Goal: Information Seeking & Learning: Learn about a topic

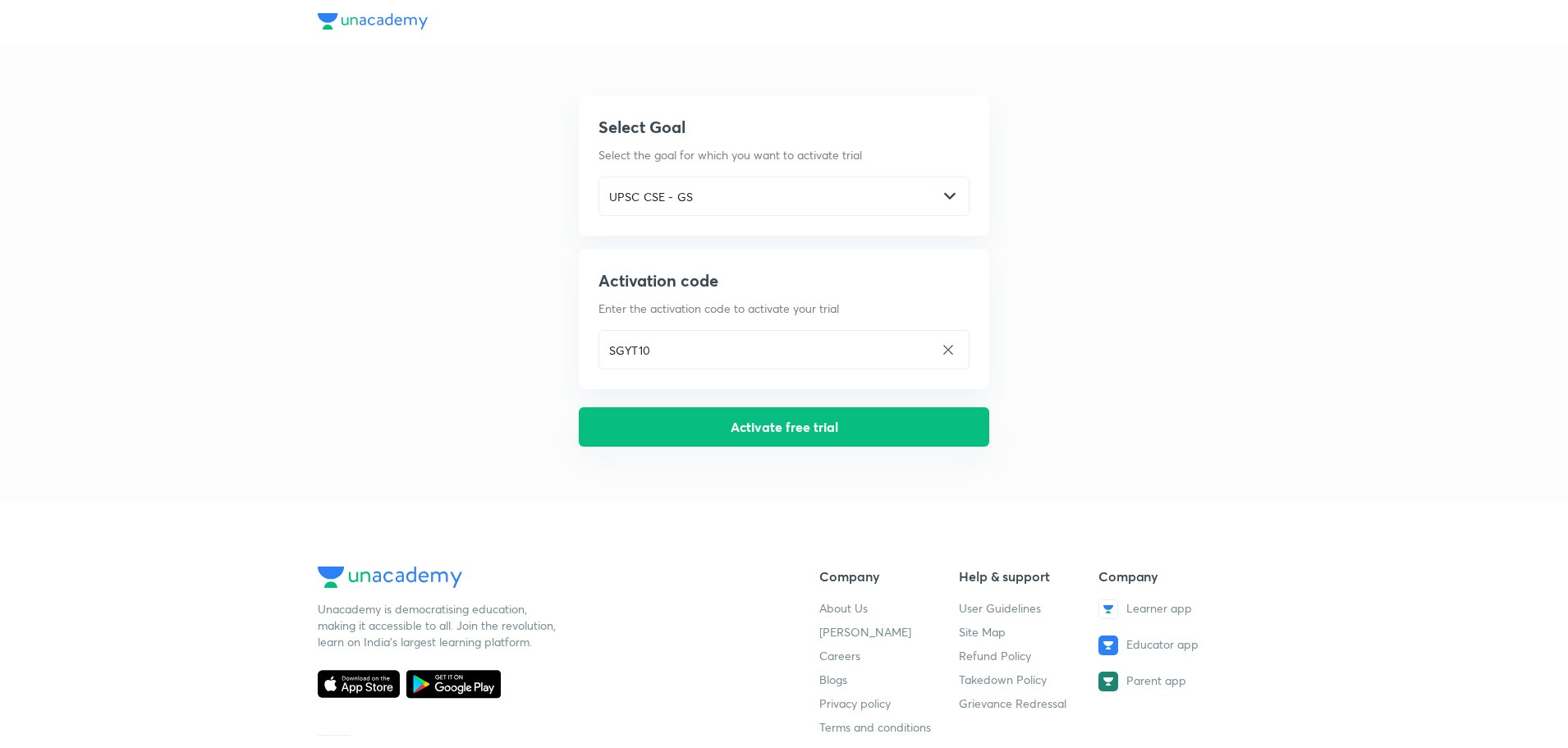
click at [746, 427] on button "Activate free trial" at bounding box center [784, 426] width 411 height 39
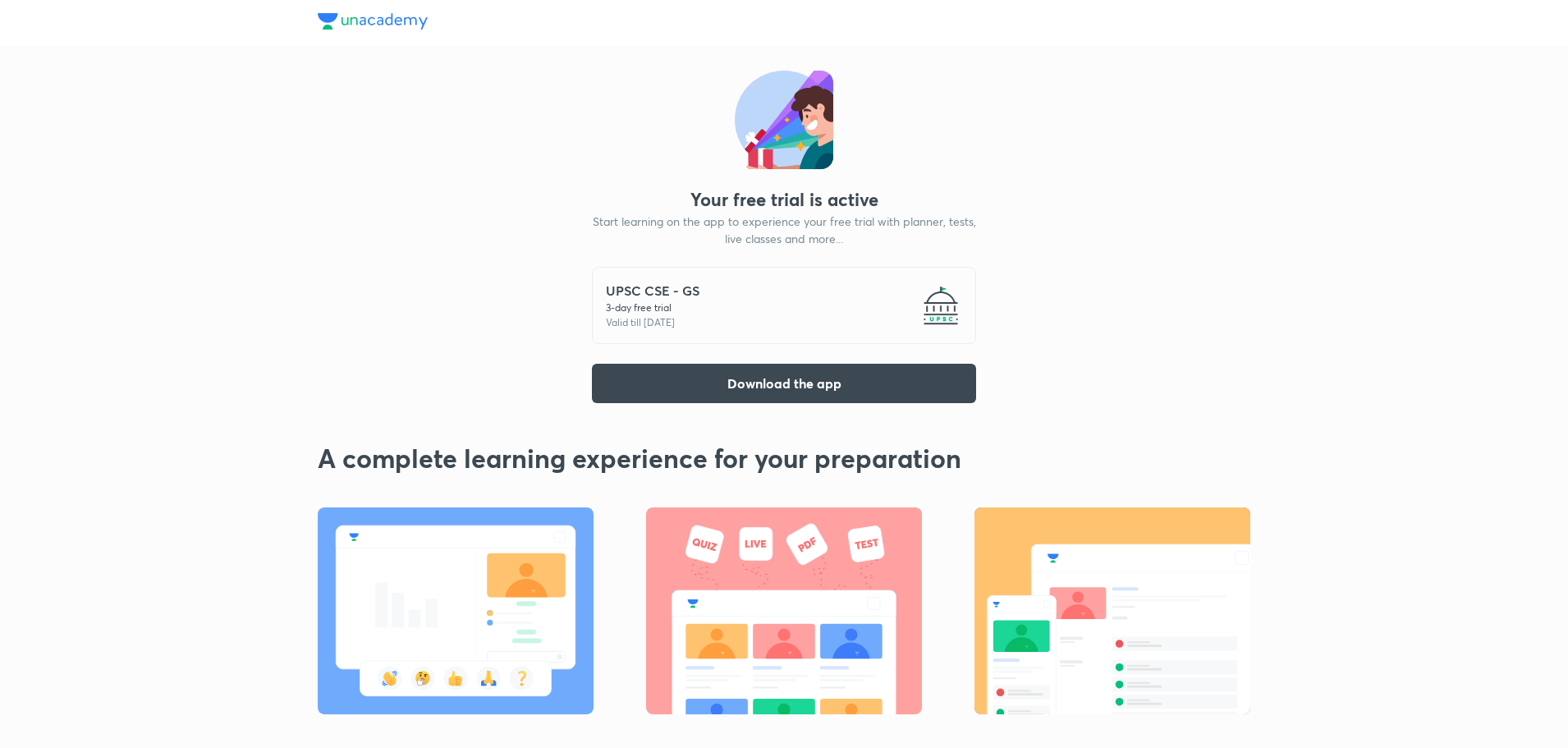
click at [341, 30] on link at bounding box center [373, 23] width 110 height 21
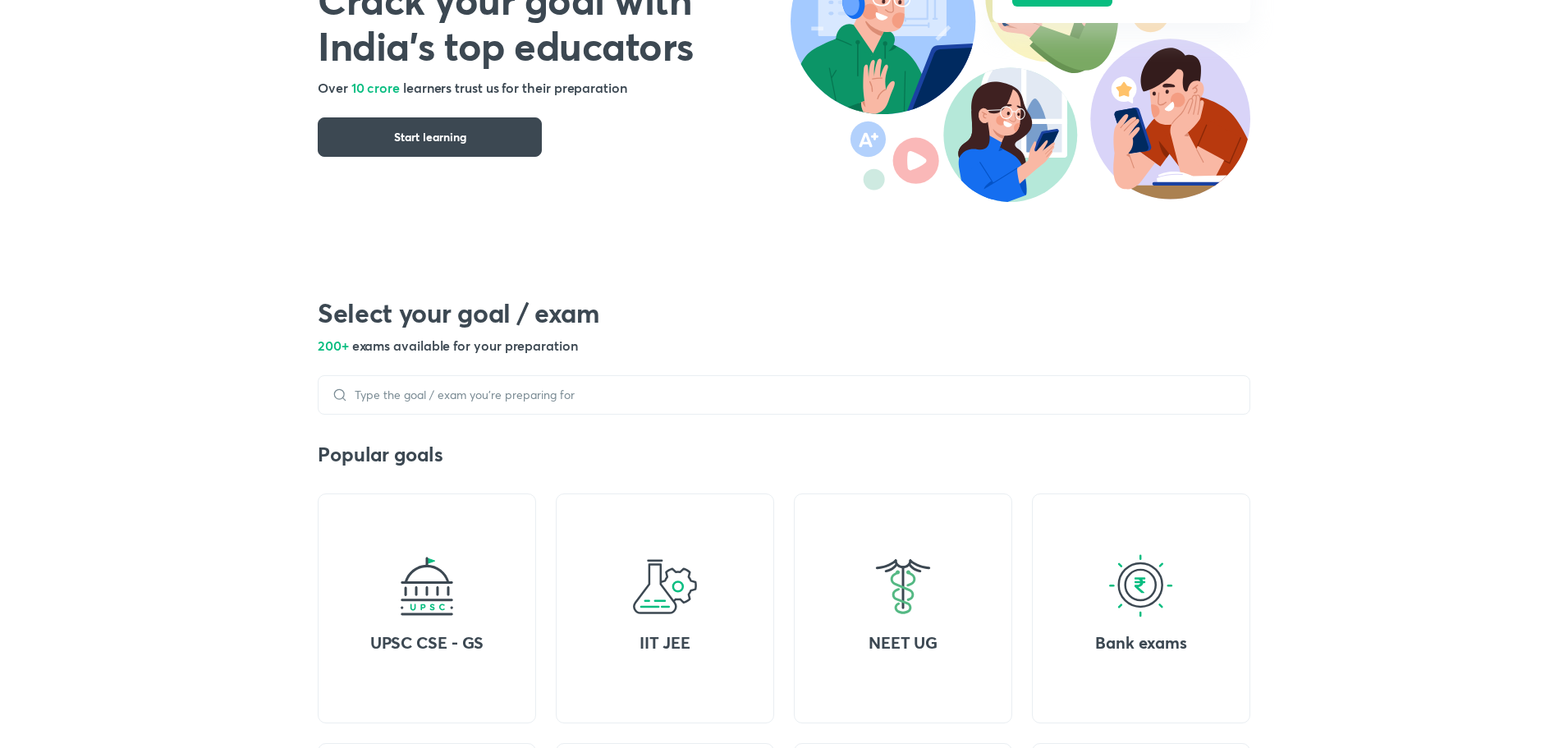
scroll to position [218, 0]
click at [469, 384] on div at bounding box center [784, 394] width 932 height 39
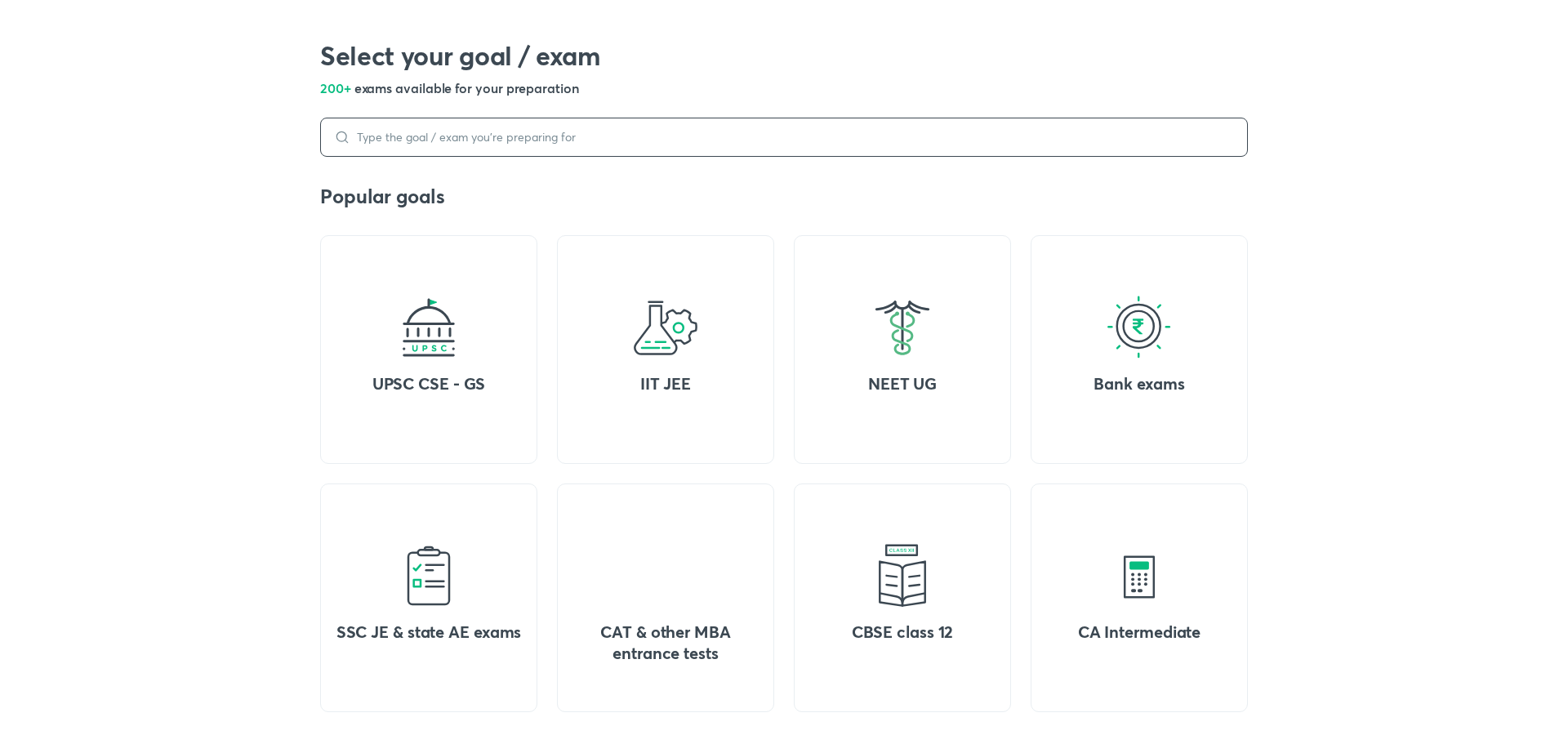
click at [368, 157] on div at bounding box center [784, 136] width 928 height 39
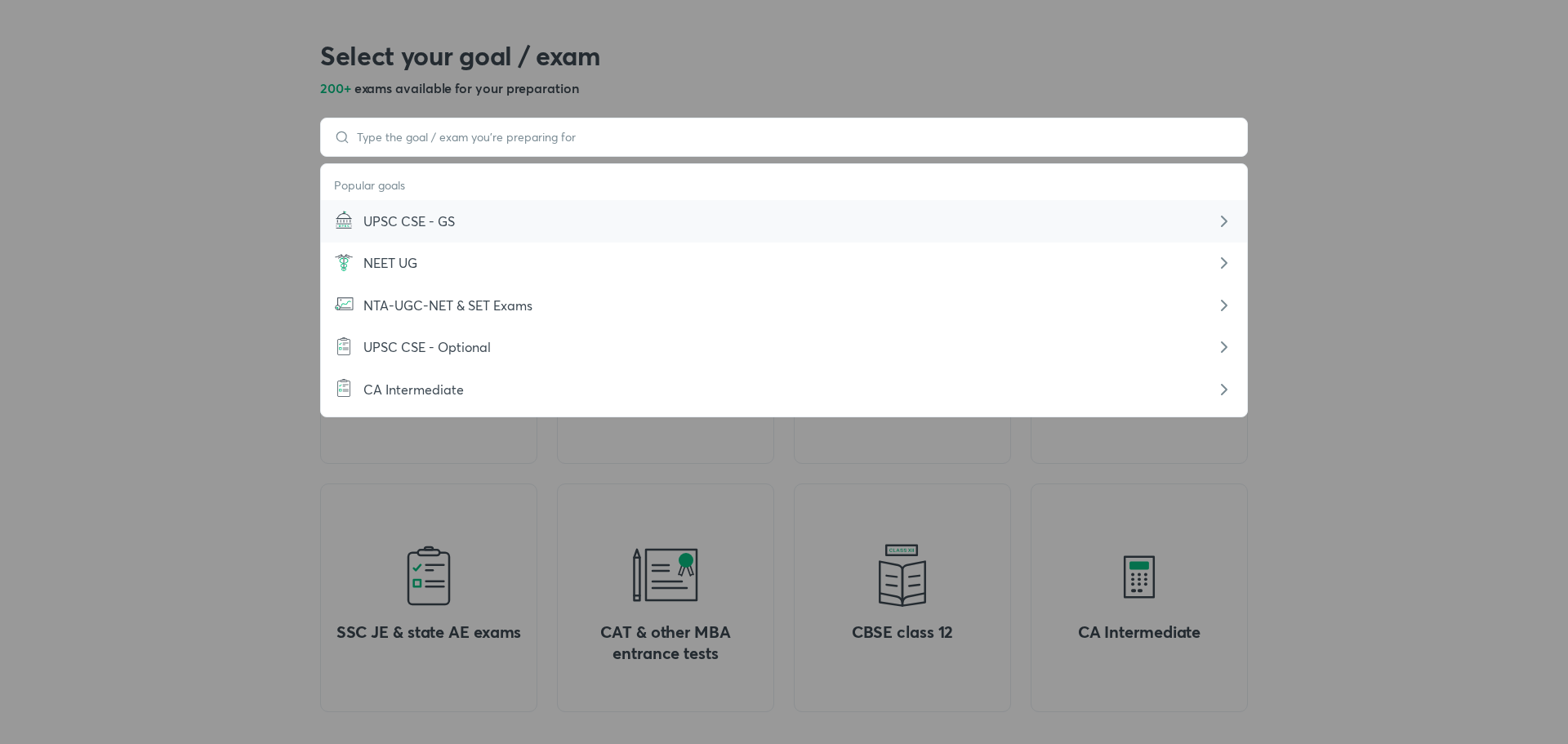
click at [421, 239] on div "UPSC CSE - GS" at bounding box center [784, 221] width 927 height 42
type input "UPSC CSE - GS"
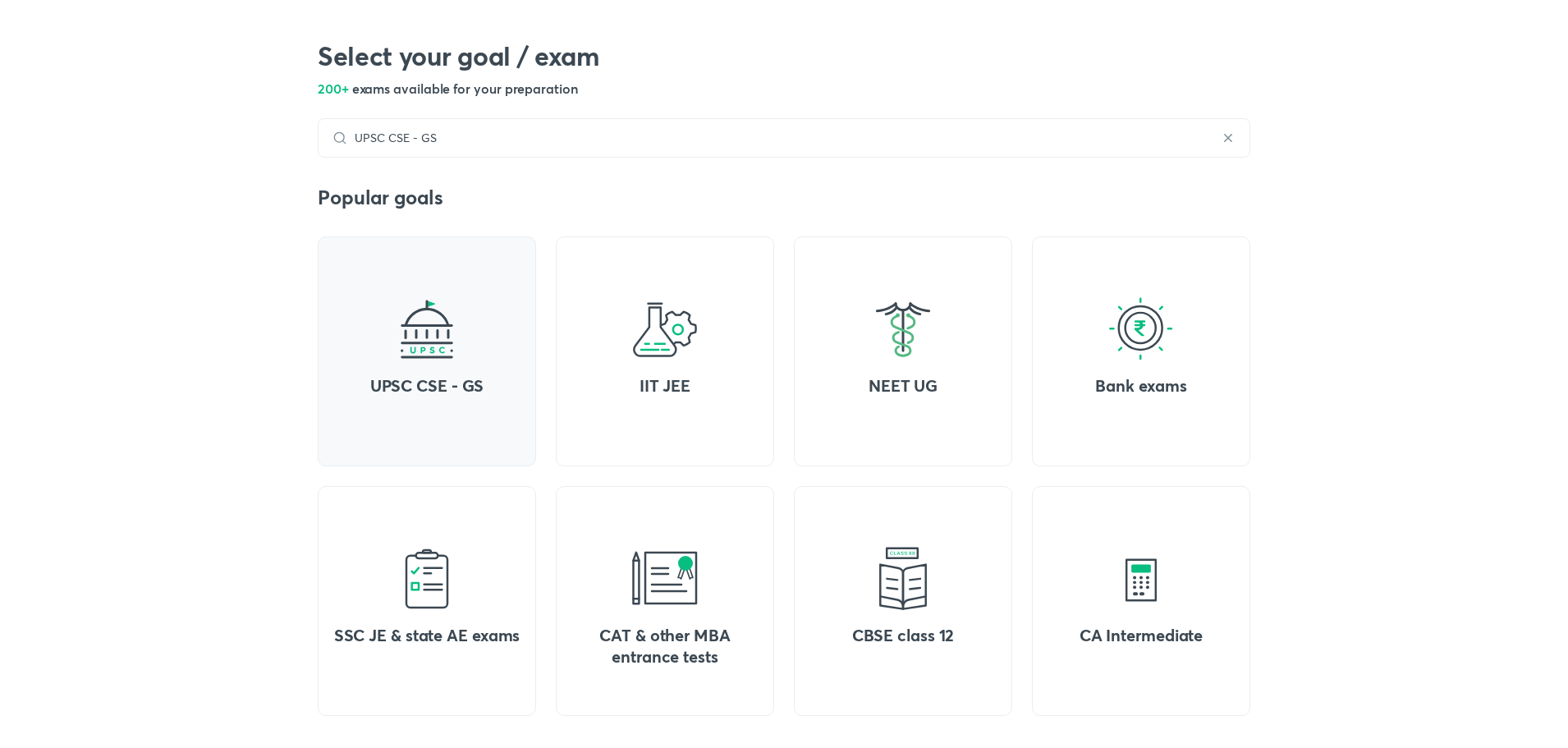
click at [449, 364] on div "UPSC CSE - GS" at bounding box center [427, 352] width 219 height 230
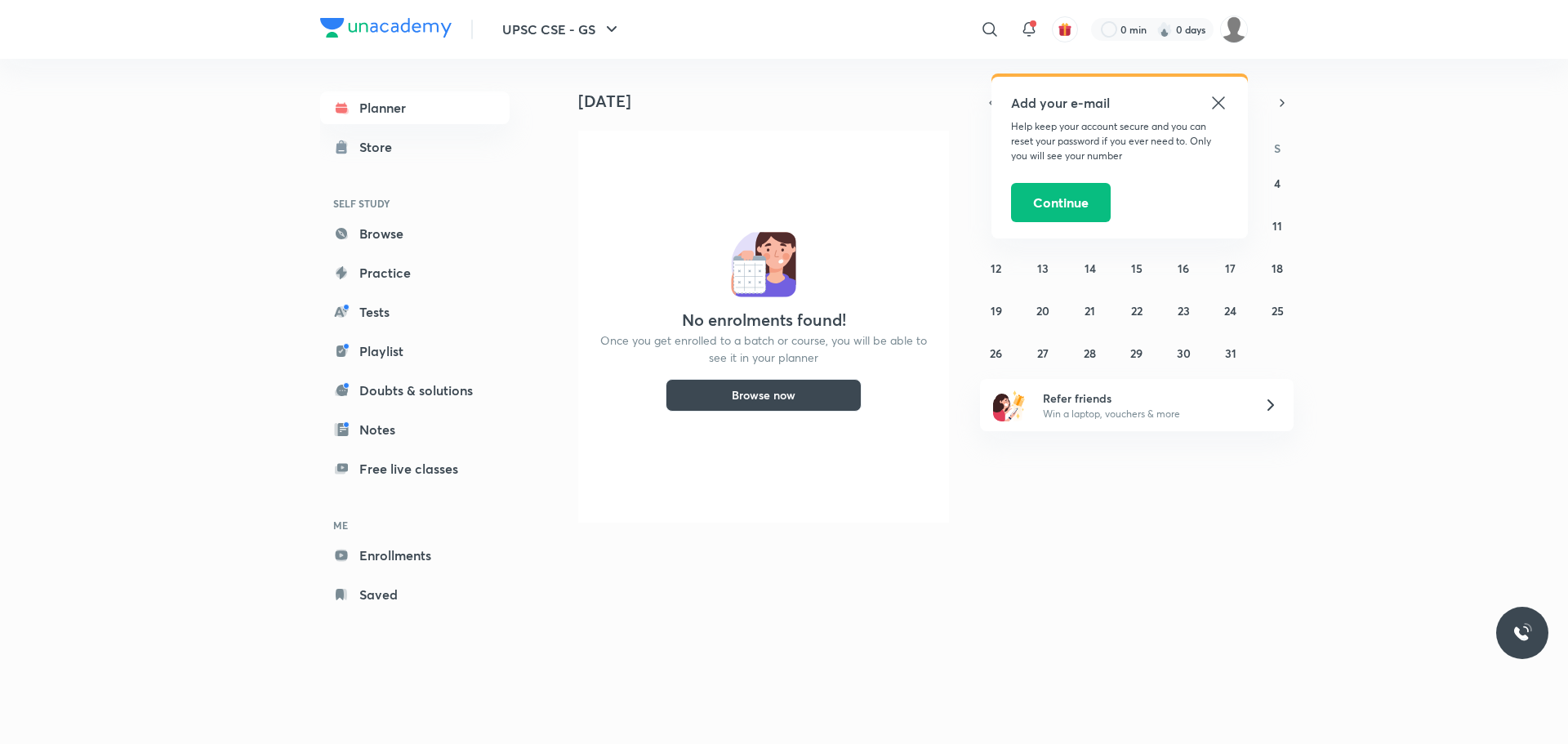
click at [1222, 105] on icon at bounding box center [1218, 102] width 12 height 12
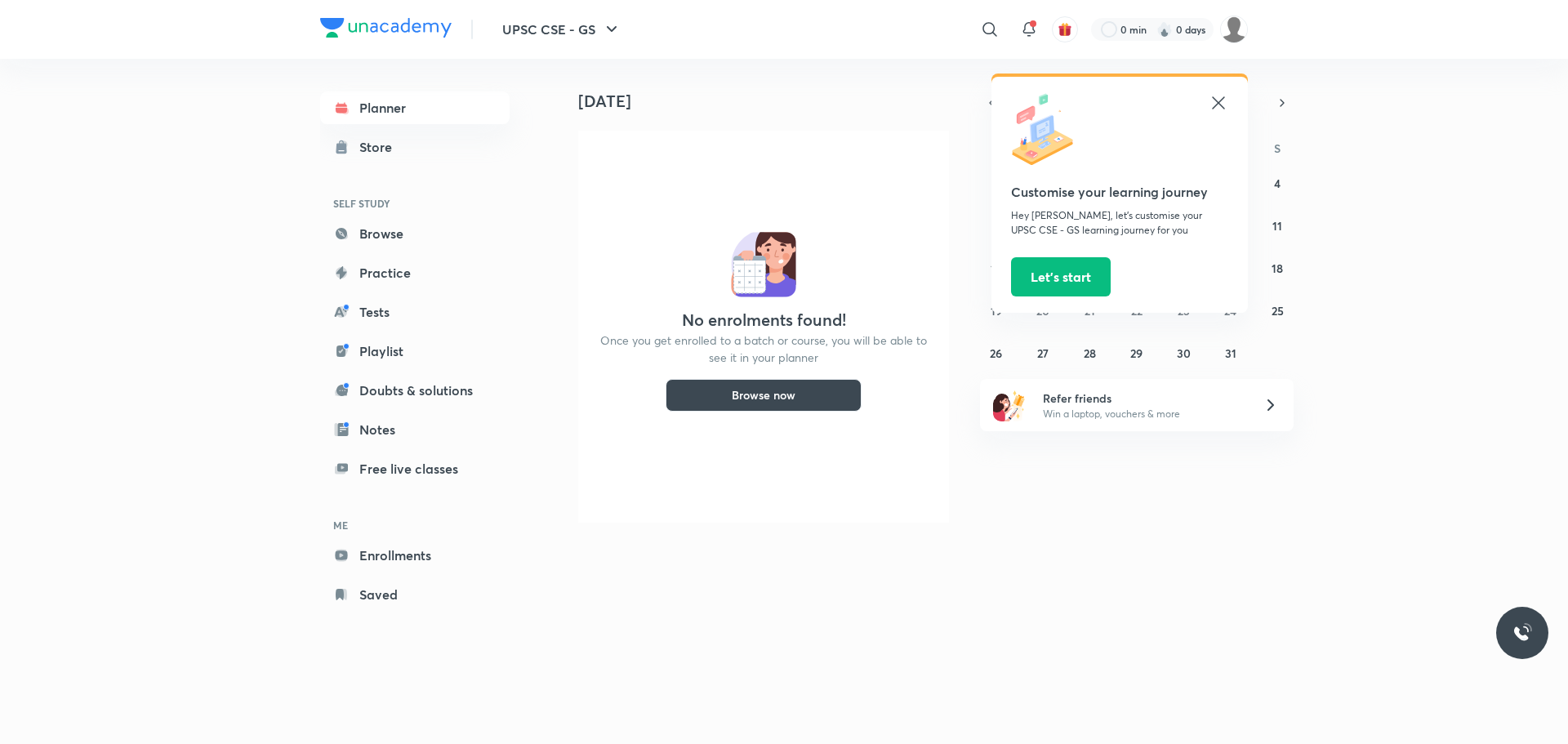
click at [1215, 102] on icon at bounding box center [1219, 103] width 20 height 20
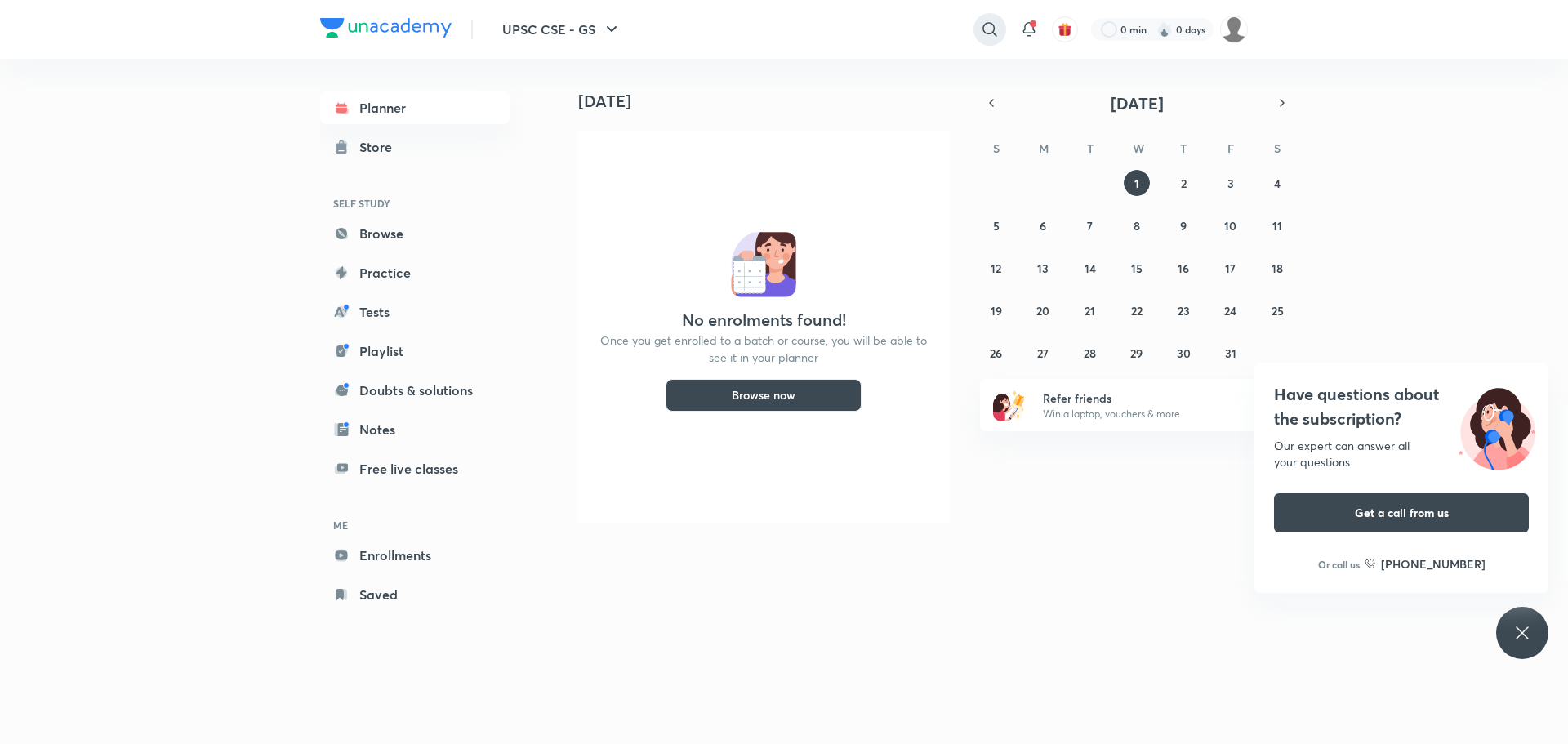
click at [976, 35] on div at bounding box center [989, 29] width 33 height 33
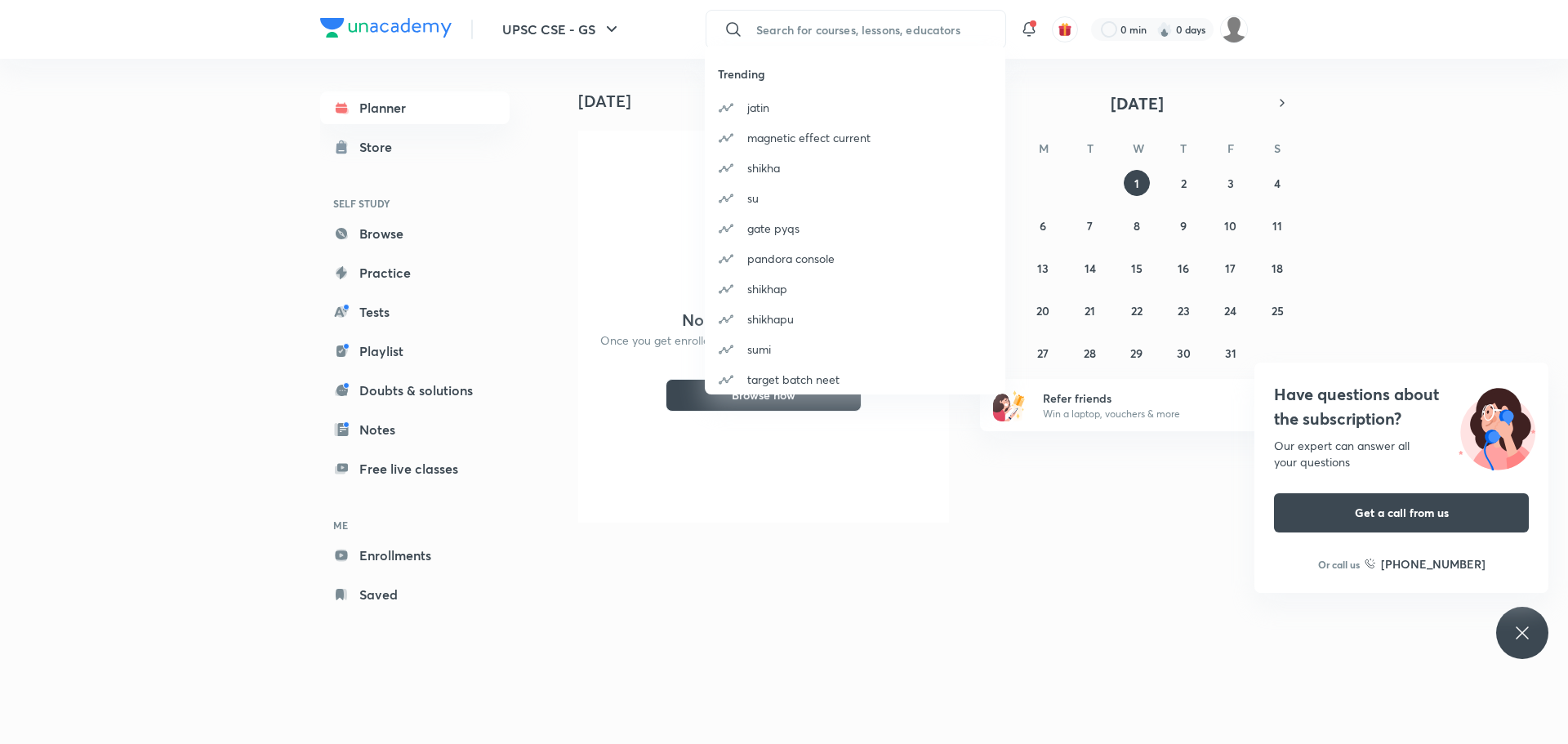
type input "s"
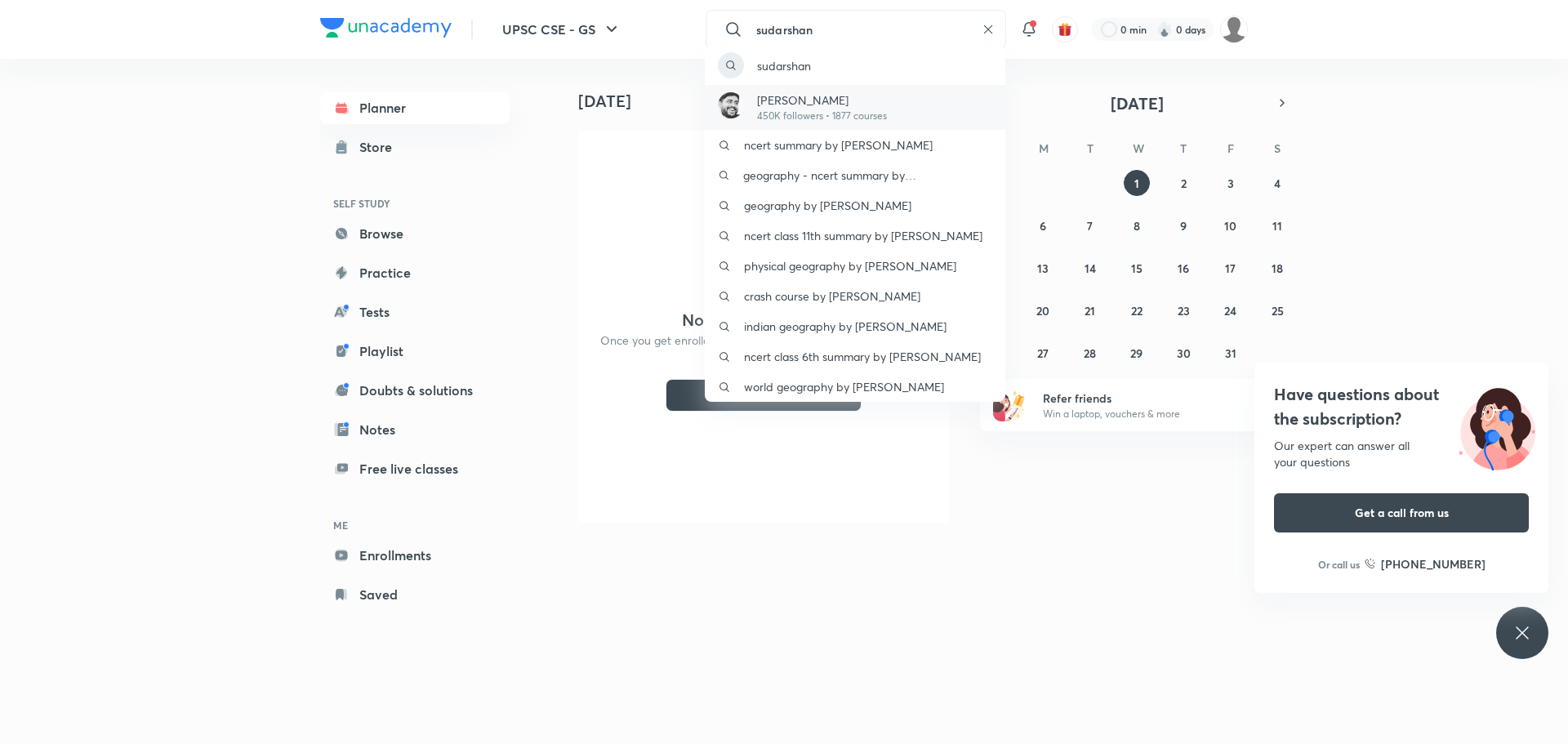
type input "sudarshan"
click at [791, 111] on p "450K followers • 1877 courses" at bounding box center [822, 115] width 130 height 15
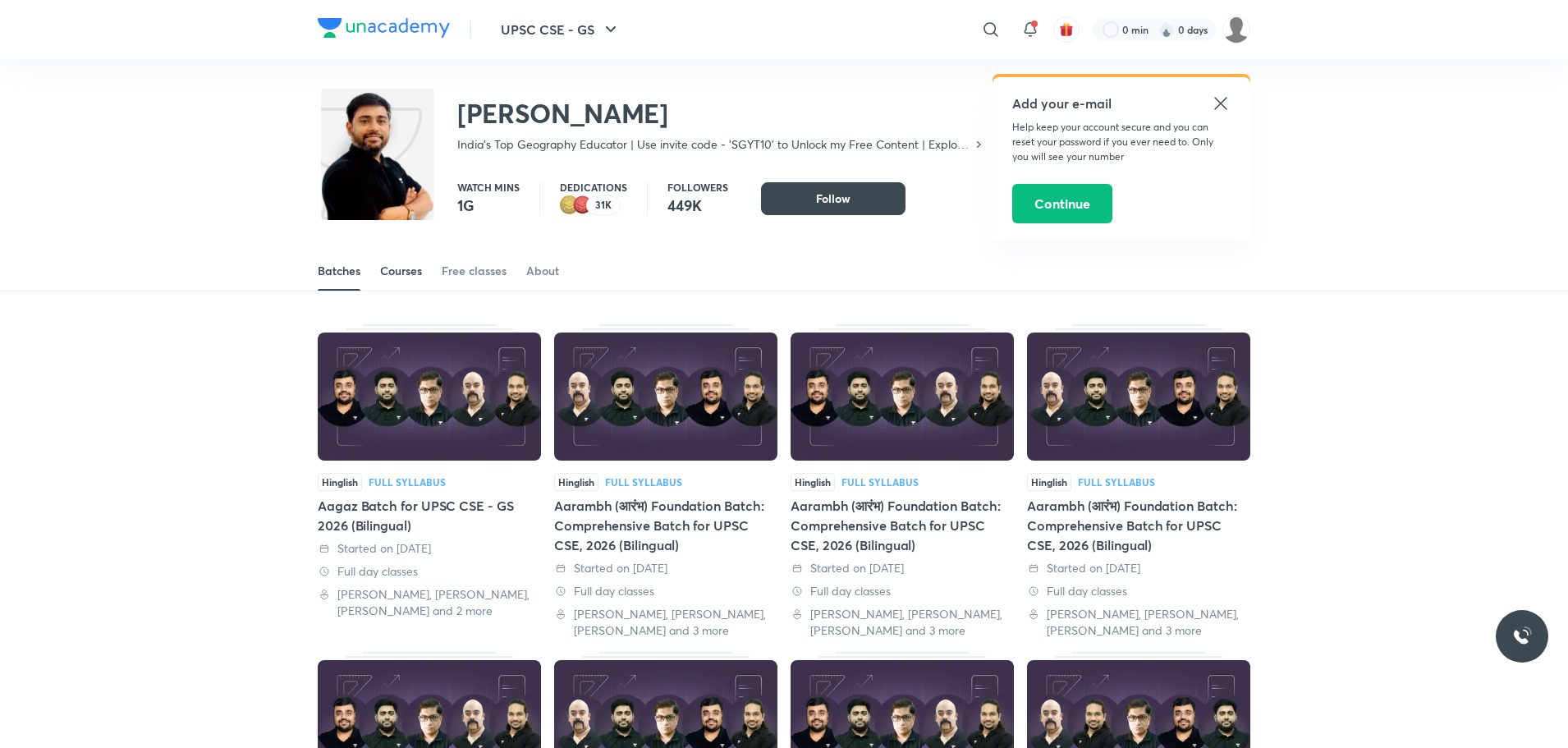
click at [383, 283] on link "Courses" at bounding box center [401, 270] width 42 height 39
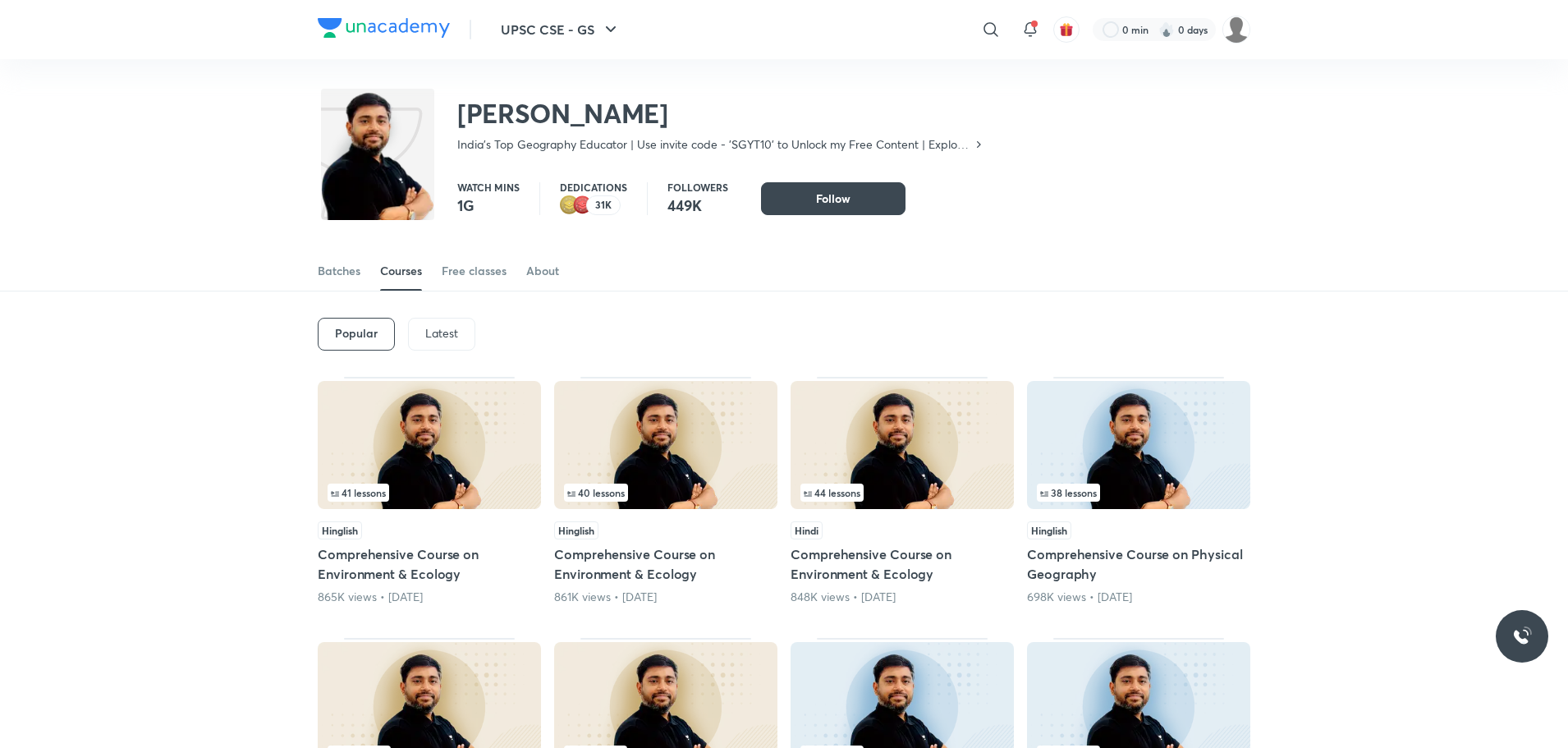
click at [434, 327] on p "Latest" at bounding box center [442, 333] width 33 height 13
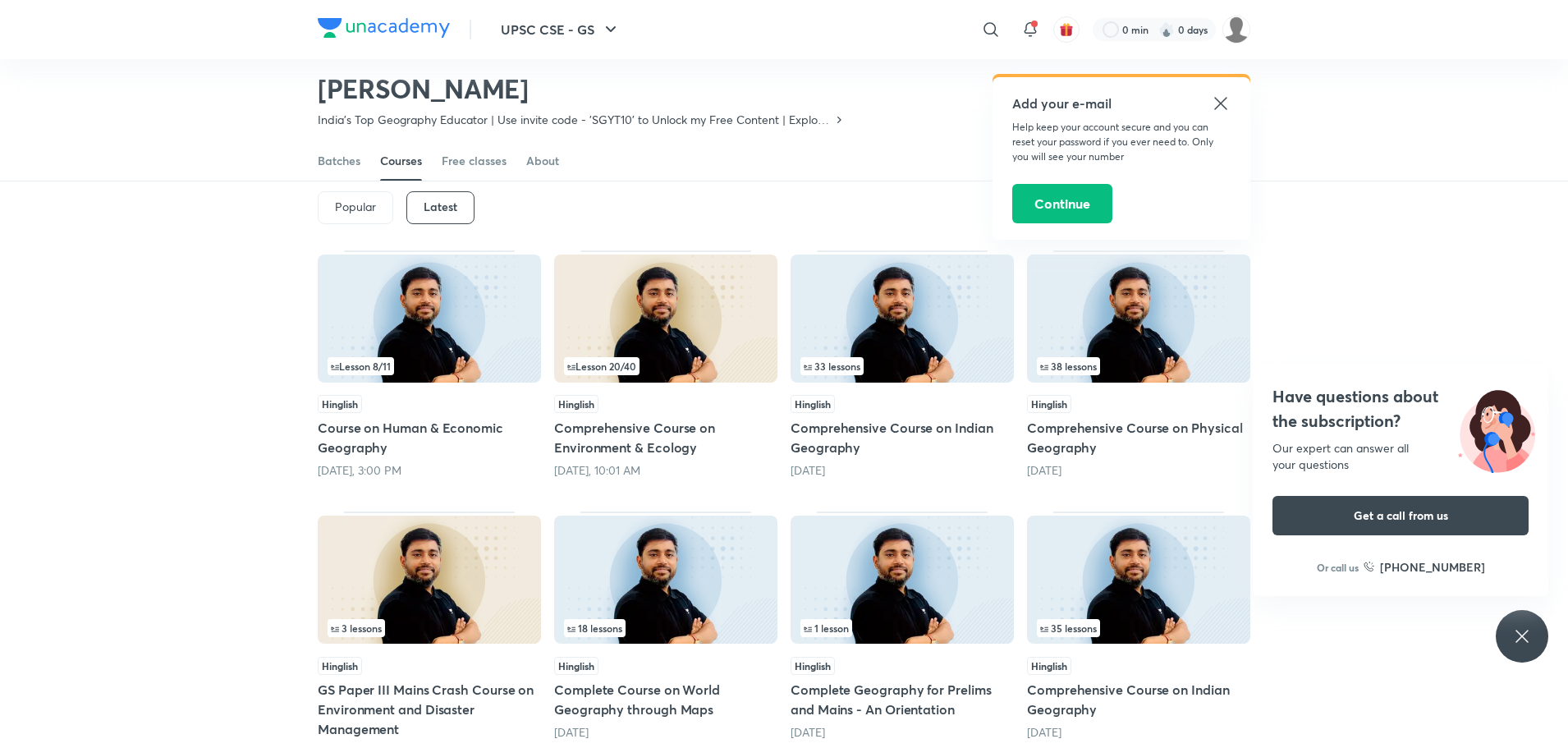
scroll to position [48, 0]
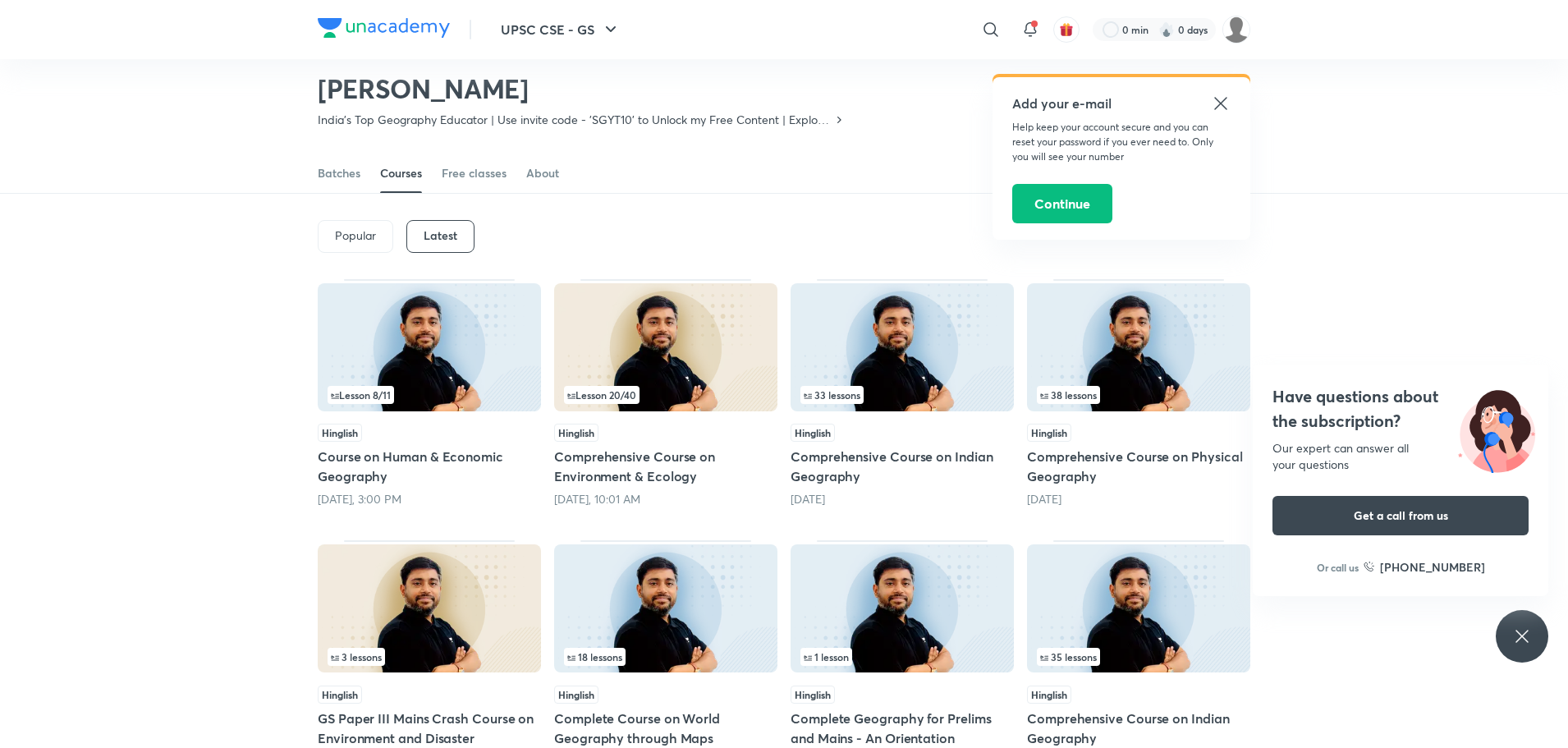
click at [885, 357] on img at bounding box center [901, 347] width 223 height 128
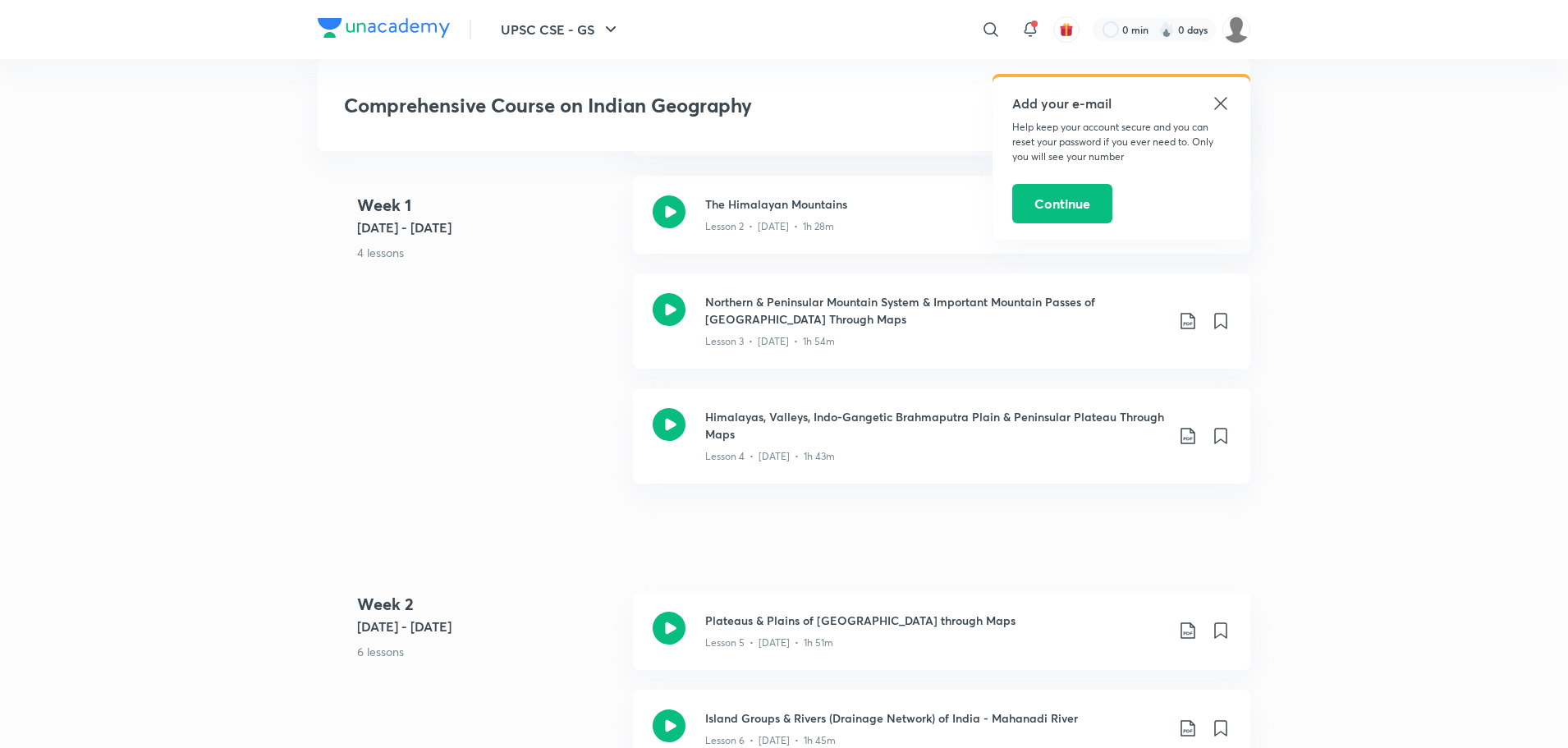
scroll to position [762, 0]
